Goal: Task Accomplishment & Management: Use online tool/utility

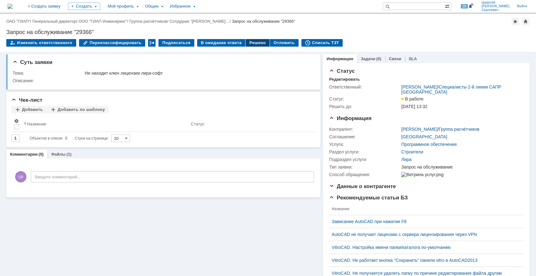
click at [255, 44] on div "Решено" at bounding box center [258, 43] width 24 height 8
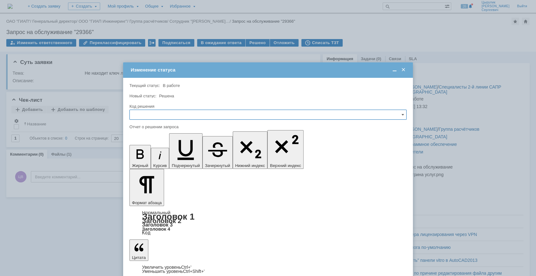
click at [228, 112] on input "text" at bounding box center [267, 115] width 277 height 10
click at [164, 154] on div "Решено" at bounding box center [268, 157] width 276 height 10
type input "Решено"
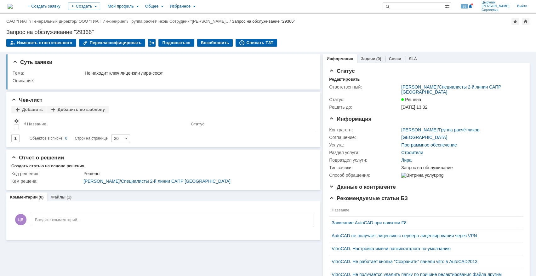
click at [66, 196] on div "(1)" at bounding box center [68, 197] width 5 height 5
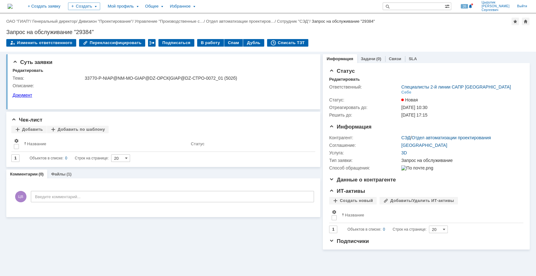
click at [207, 47] on td "В работу" at bounding box center [210, 43] width 27 height 8
click at [203, 43] on div "В работу" at bounding box center [210, 43] width 27 height 8
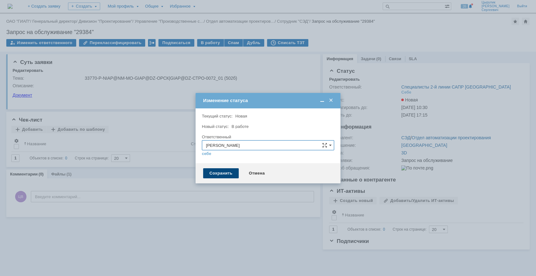
click at [213, 168] on div "Сохранить" at bounding box center [221, 173] width 36 height 10
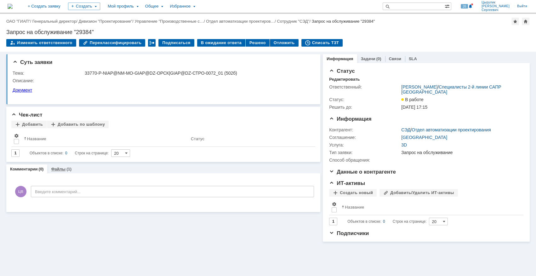
click at [70, 171] on div "(1)" at bounding box center [68, 169] width 5 height 5
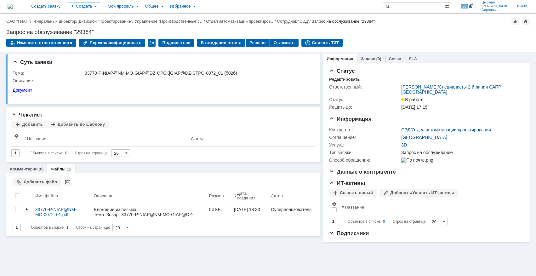
click at [33, 167] on link "Комментарии" at bounding box center [24, 169] width 28 height 5
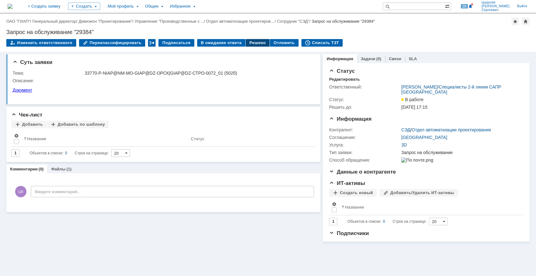
click at [251, 44] on div "Решено" at bounding box center [258, 43] width 24 height 8
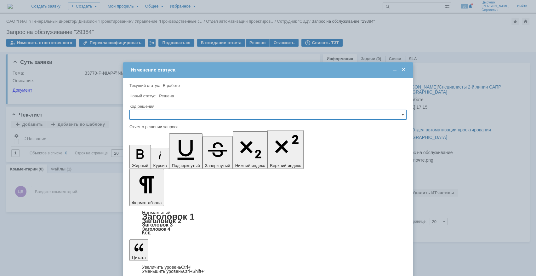
click at [218, 110] on input "text" at bounding box center [267, 115] width 277 height 10
click at [164, 155] on span "Решено" at bounding box center [268, 157] width 269 height 5
type input "Решено"
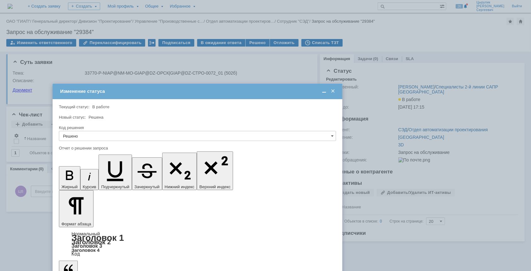
drag, startPoint x: 303, startPoint y: 71, endPoint x: 233, endPoint y: 93, distance: 73.5
click at [233, 93] on div "Изменение статуса" at bounding box center [198, 91] width 276 height 6
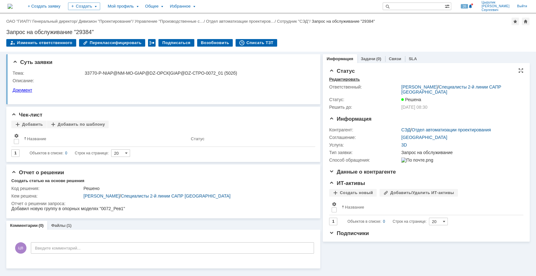
scroll to position [0, 0]
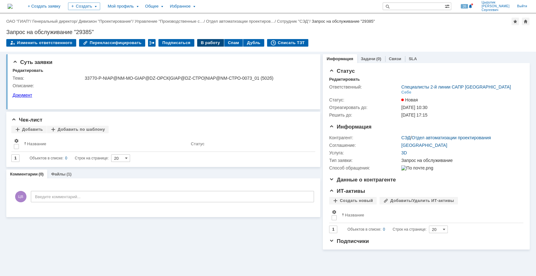
click at [208, 44] on div "В работу" at bounding box center [210, 43] width 27 height 8
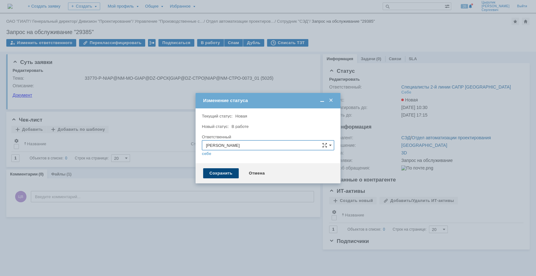
click at [217, 171] on div "Сохранить" at bounding box center [221, 173] width 36 height 10
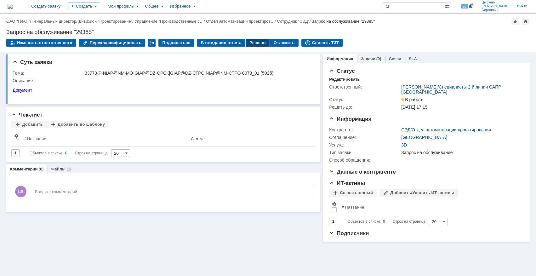
click at [257, 45] on div "Решено" at bounding box center [258, 43] width 24 height 8
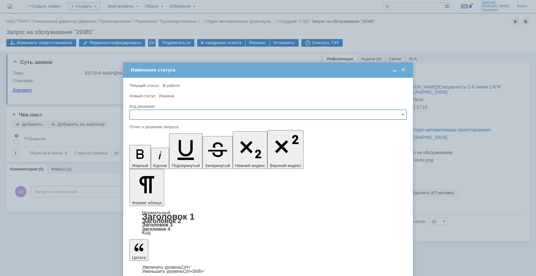
click at [211, 116] on input "text" at bounding box center [267, 115] width 277 height 10
click at [167, 156] on span "Решено" at bounding box center [268, 157] width 269 height 5
type input "Решено"
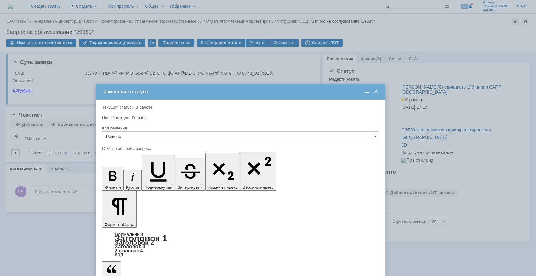
drag, startPoint x: 194, startPoint y: 71, endPoint x: 167, endPoint y: 94, distance: 34.9
click at [167, 94] on div "Изменение статуса" at bounding box center [241, 92] width 276 height 6
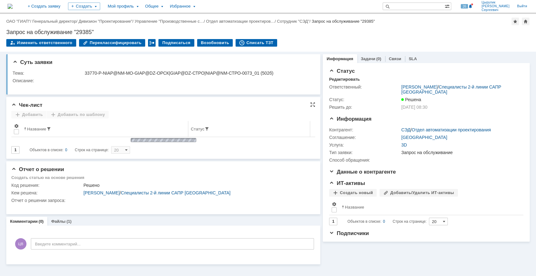
scroll to position [0, 0]
